Goal: Information Seeking & Learning: Learn about a topic

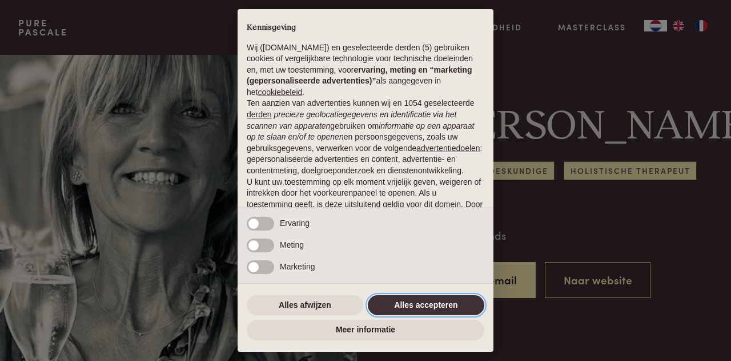
drag, startPoint x: 415, startPoint y: 310, endPoint x: 397, endPoint y: 306, distance: 18.8
click at [416, 310] on button "Alles accepteren" at bounding box center [426, 305] width 117 height 21
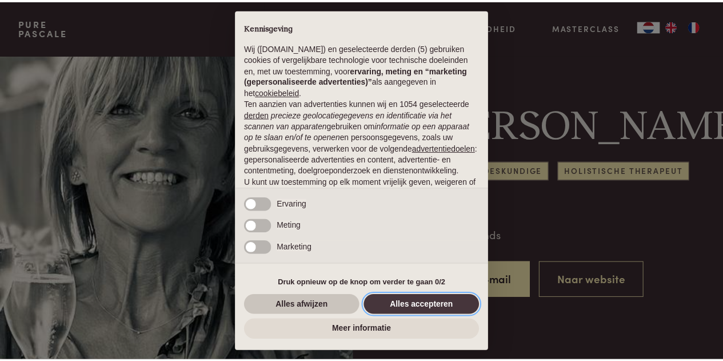
scroll to position [98, 0]
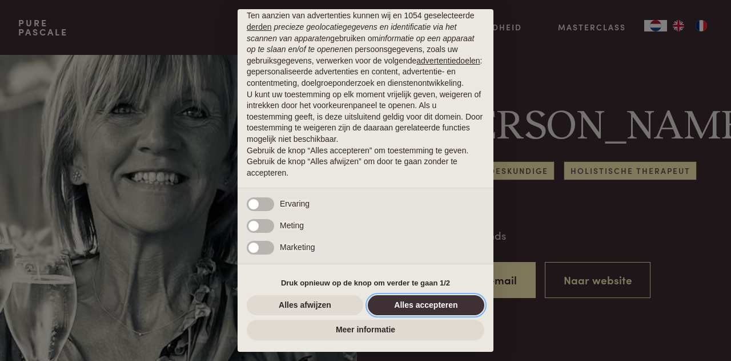
click at [426, 307] on button "Alles accepteren" at bounding box center [426, 305] width 117 height 21
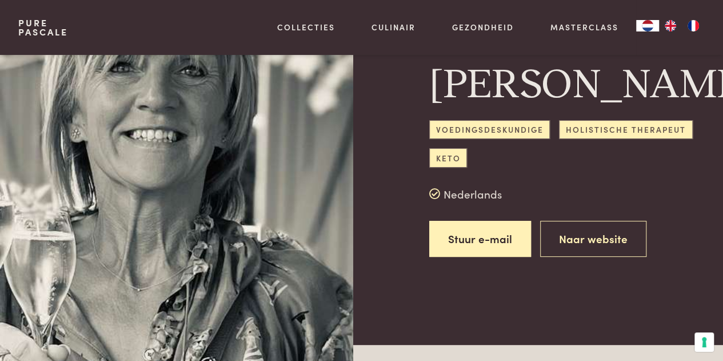
scroll to position [0, 0]
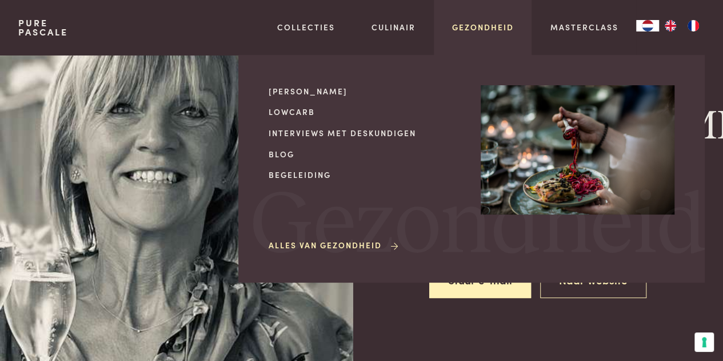
click at [477, 31] on link "Gezondheid" at bounding box center [483, 27] width 62 height 12
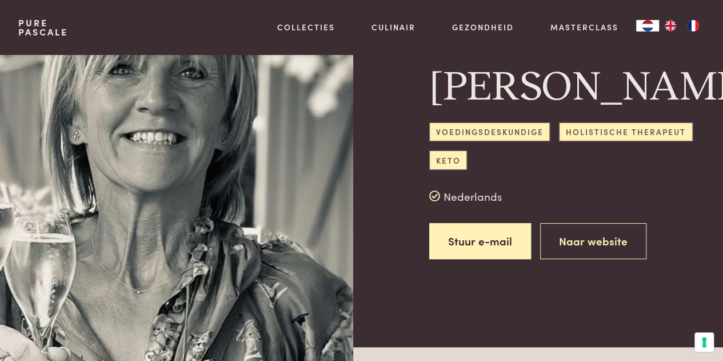
scroll to position [57, 0]
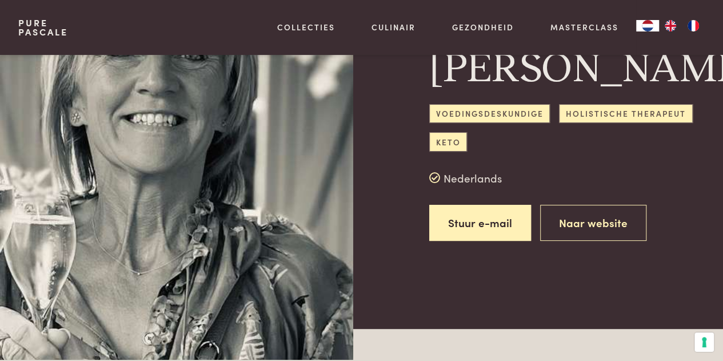
click at [615, 123] on span "Holistische therapeut" at bounding box center [625, 113] width 133 height 19
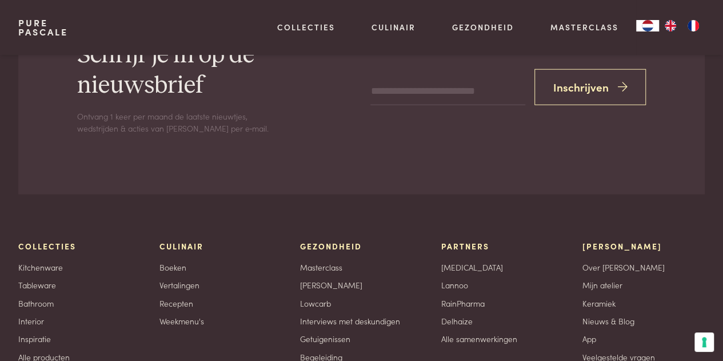
scroll to position [1428, 0]
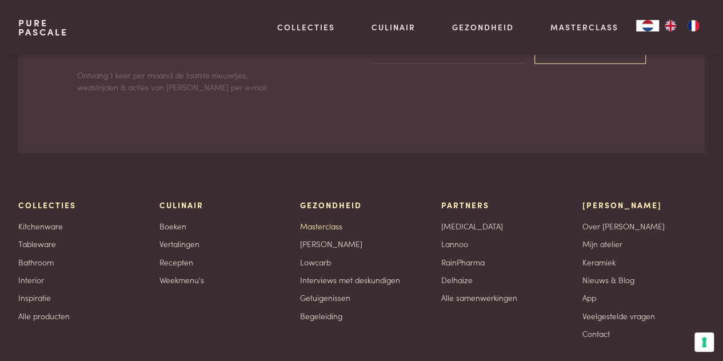
click at [318, 227] on link "Masterclass" at bounding box center [321, 226] width 42 height 12
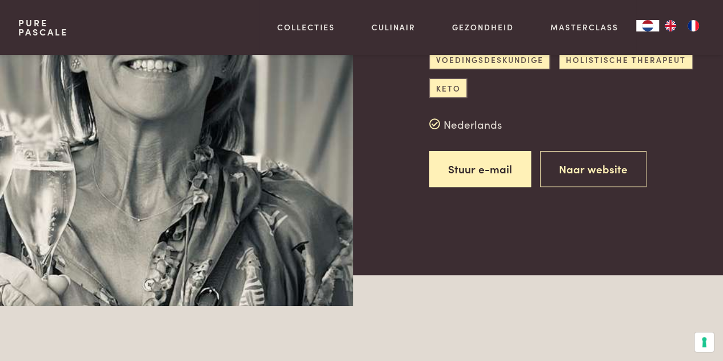
scroll to position [0, 0]
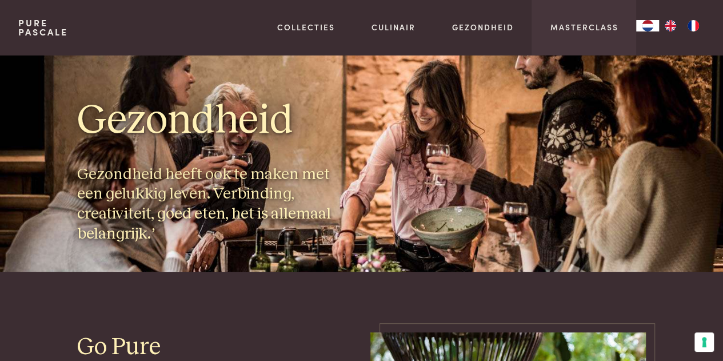
click at [563, 34] on div "Masterclass" at bounding box center [583, 27] width 105 height 55
click at [573, 30] on link "Masterclass" at bounding box center [584, 27] width 68 height 12
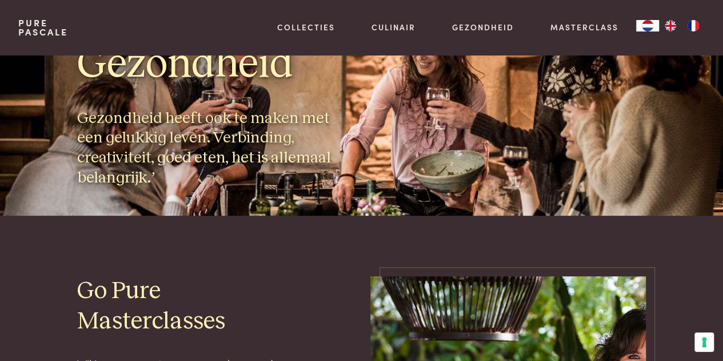
scroll to position [286, 0]
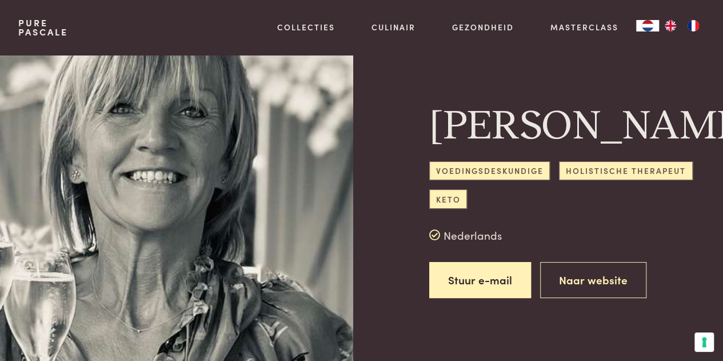
click at [485, 180] on span "Voedingsdeskundige" at bounding box center [489, 170] width 121 height 19
